Goal: Navigation & Orientation: Find specific page/section

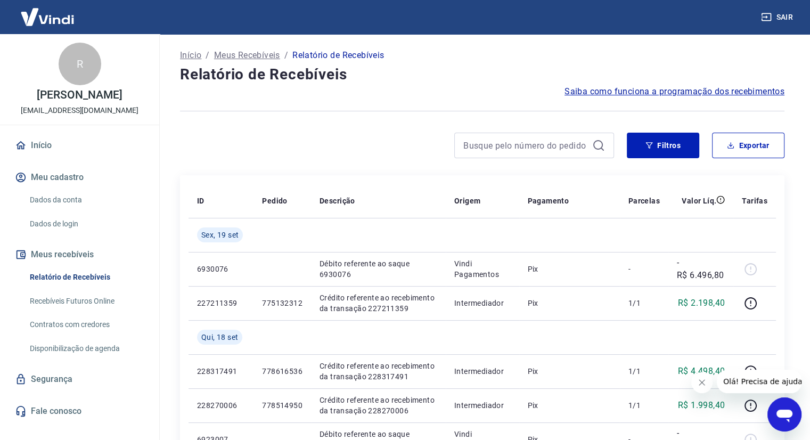
click at [43, 139] on link "Início" at bounding box center [80, 145] width 134 height 23
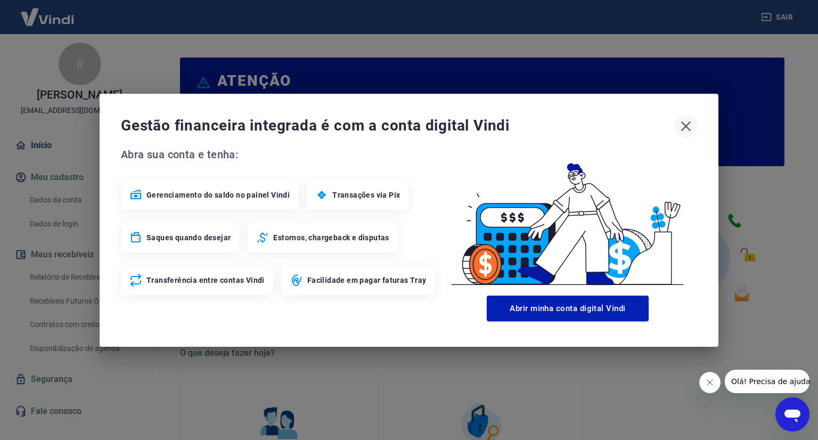
click at [683, 124] on icon "button" at bounding box center [686, 126] width 10 height 10
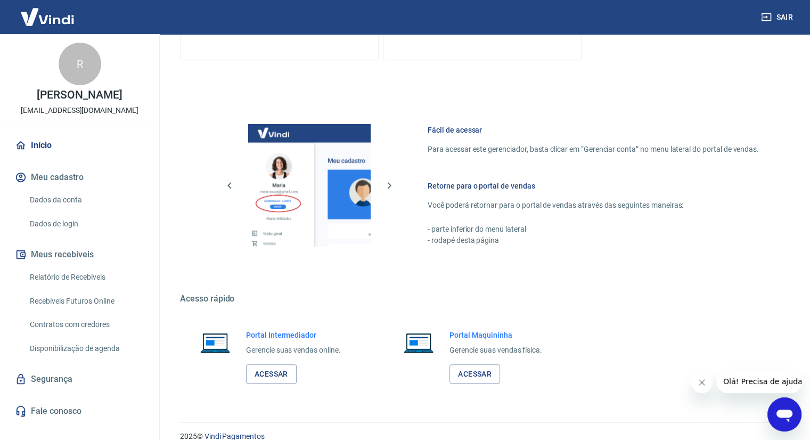
scroll to position [511, 0]
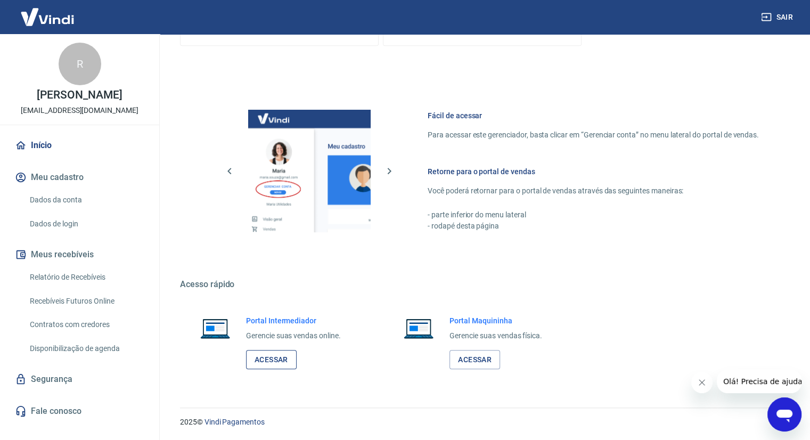
click at [270, 354] on link "Acessar" at bounding box center [271, 360] width 51 height 20
